Goal: Transaction & Acquisition: Subscribe to service/newsletter

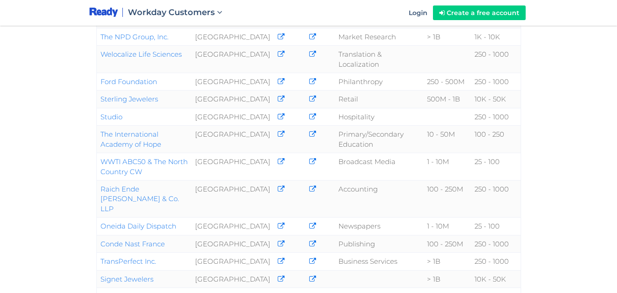
scroll to position [228, 0]
